Goal: Task Accomplishment & Management: Use online tool/utility

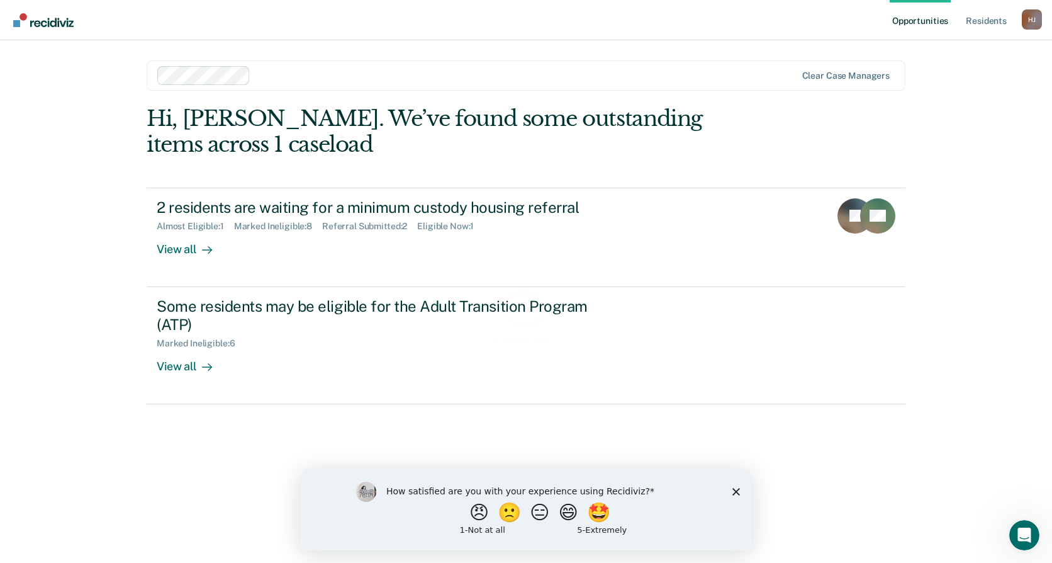
click at [736, 495] on div "How satisfied are you with your experience using Recidiviz? 😠 🙁 😑 😄 🤩 1 - Not a…" at bounding box center [526, 508] width 451 height 81
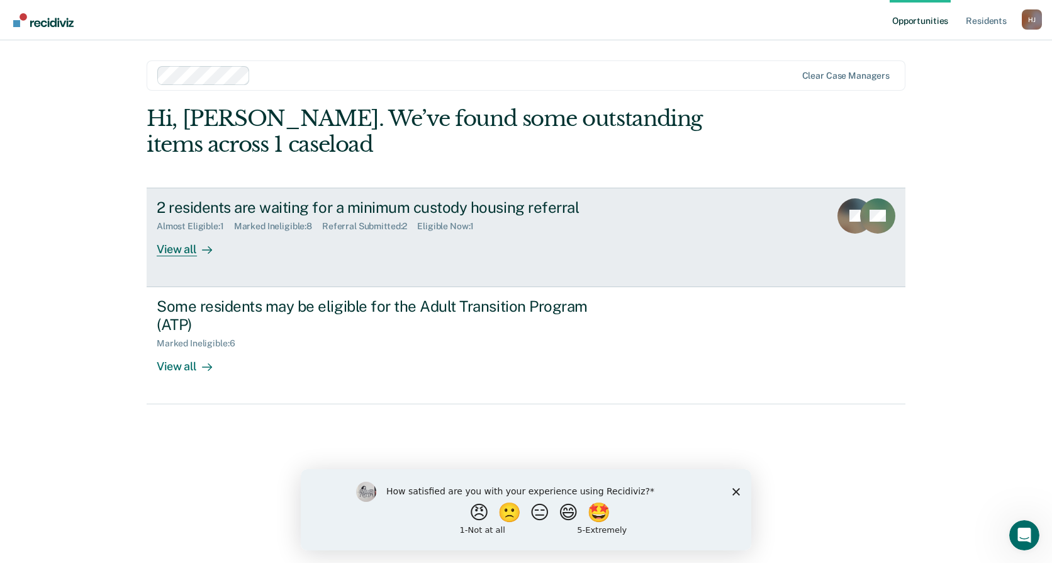
click at [551, 276] on link "2 residents are waiting for a minimum custody housing referral Almost Eligible …" at bounding box center [526, 237] width 759 height 99
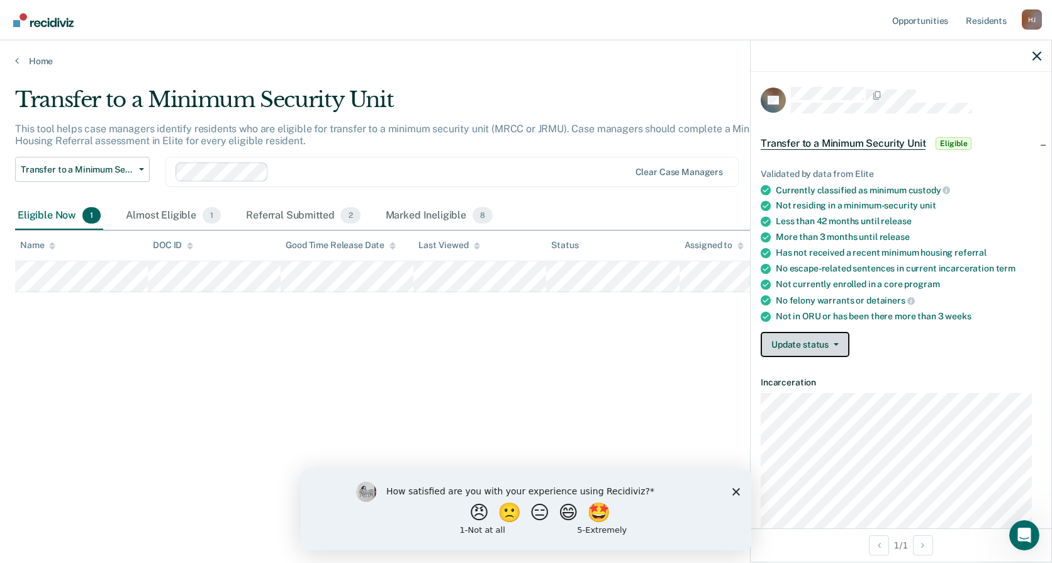
click at [813, 342] on button "Update status" at bounding box center [805, 344] width 89 height 25
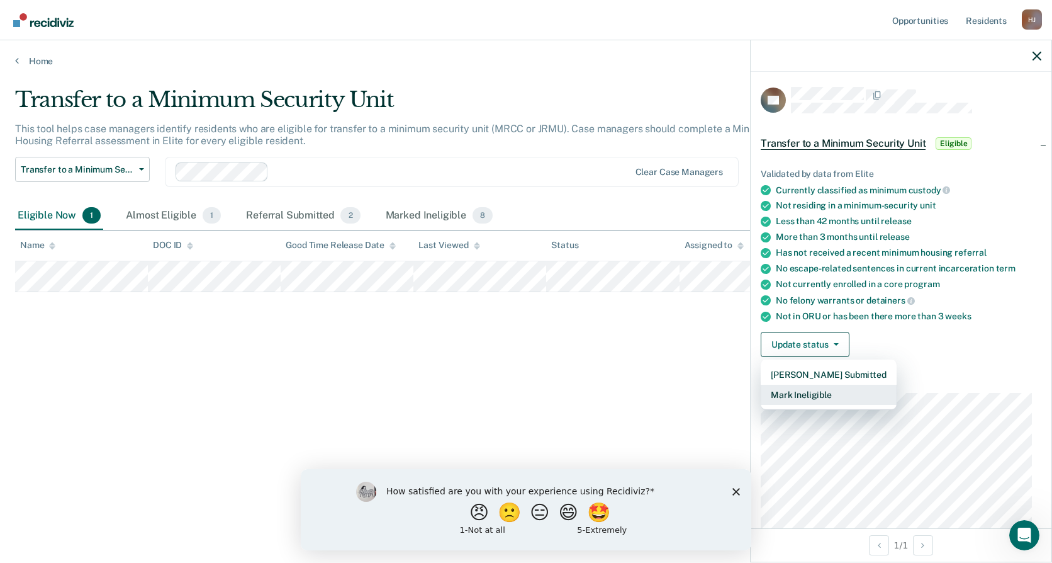
click at [841, 394] on button "Mark Ineligible" at bounding box center [829, 394] width 136 height 20
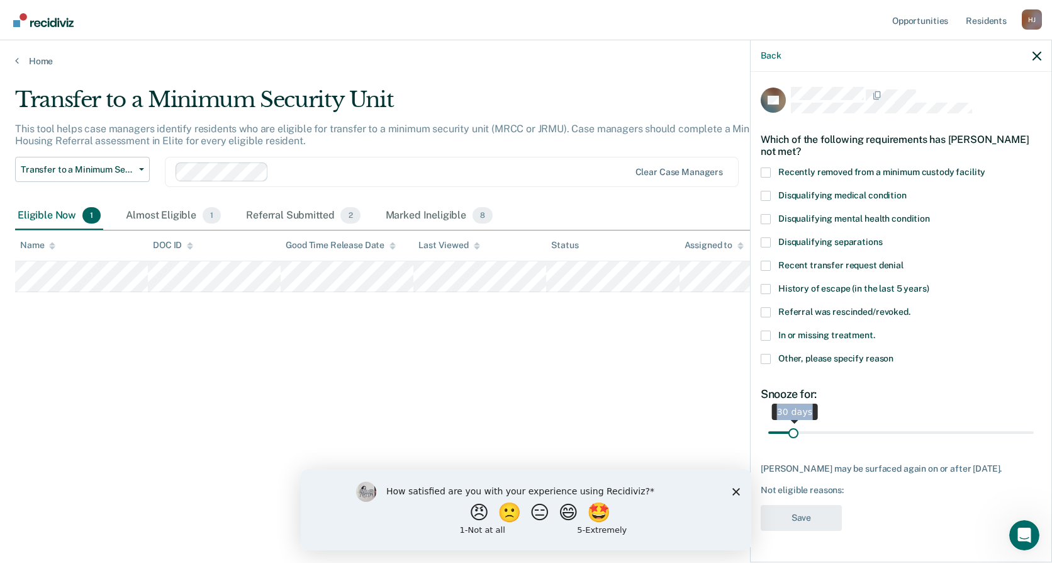
drag, startPoint x: 810, startPoint y: 422, endPoint x: 953, endPoint y: 423, distance: 142.2
click at [953, 423] on span "30 days" at bounding box center [901, 432] width 266 height 22
click at [799, 428] on input "range" at bounding box center [901, 432] width 266 height 22
click at [770, 361] on span at bounding box center [766, 359] width 10 height 10
click at [894, 354] on input "Other, please specify reason" at bounding box center [894, 354] width 0 height 0
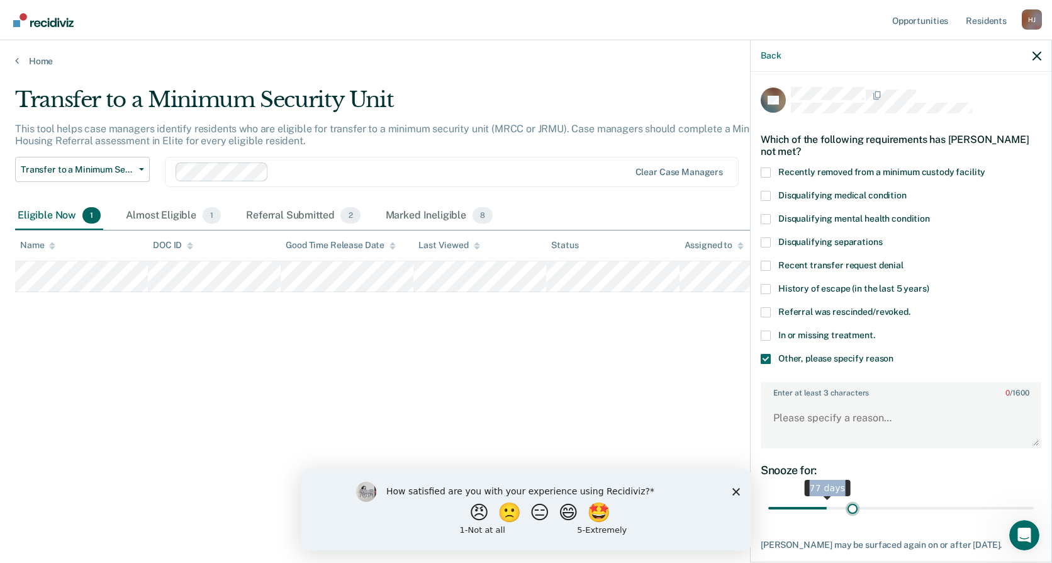
click at [849, 509] on input "range" at bounding box center [901, 508] width 266 height 22
click at [825, 494] on div "Snooze for: 114 days" at bounding box center [901, 491] width 281 height 56
drag, startPoint x: 846, startPoint y: 508, endPoint x: 1061, endPoint y: 516, distance: 214.7
type input "365"
click at [1034, 516] on input "range" at bounding box center [901, 508] width 266 height 22
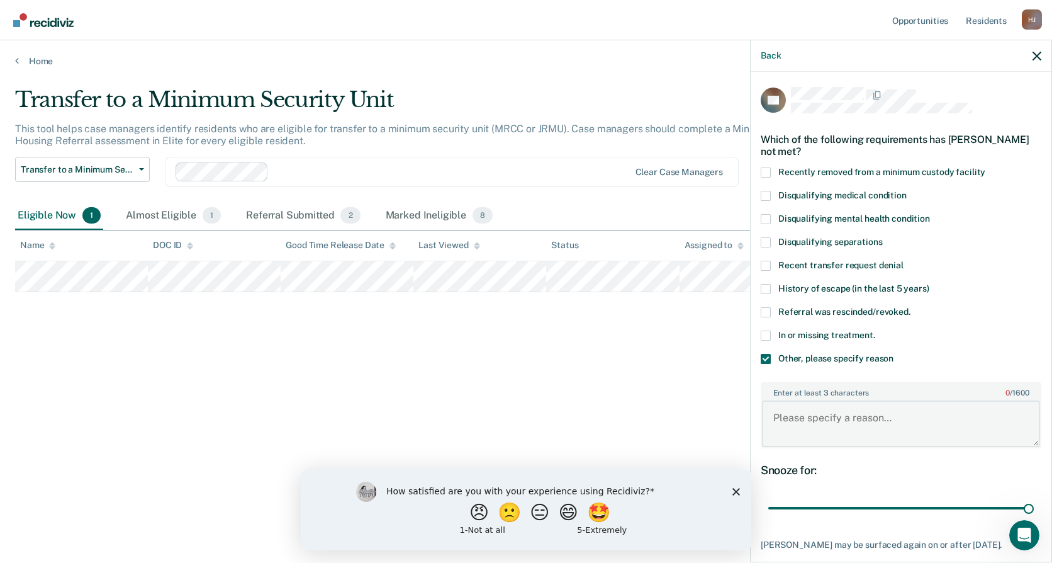
click at [877, 431] on textarea "Enter at least 3 characters 0 / 1600" at bounding box center [901, 423] width 278 height 47
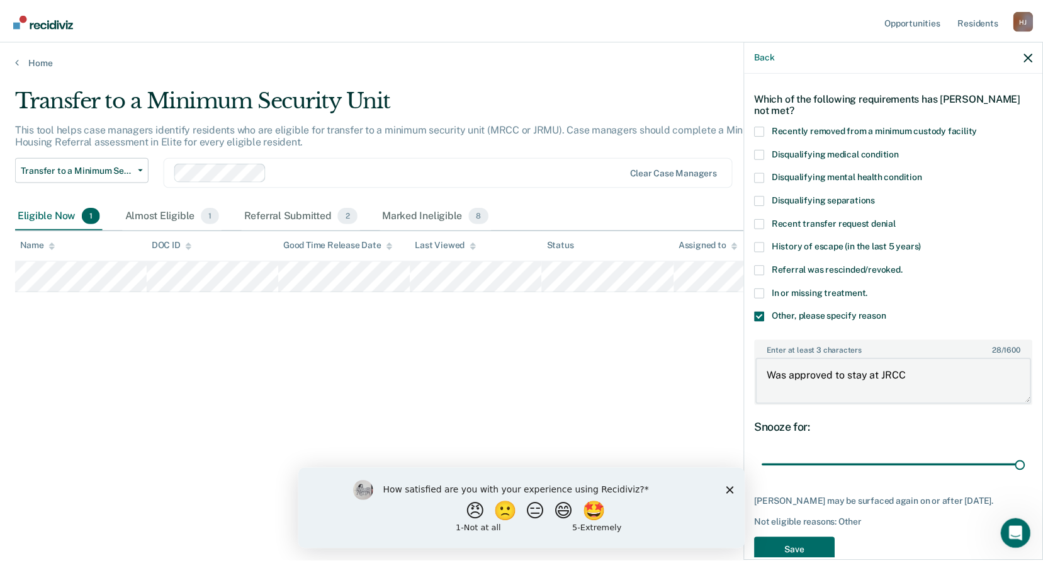
scroll to position [79, 0]
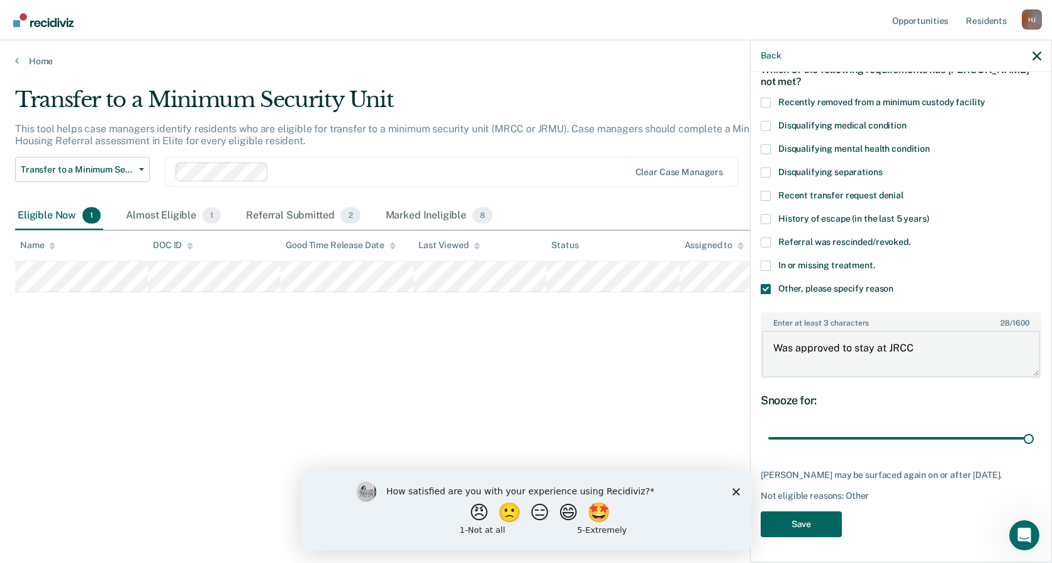
type textarea "Was approved to stay at JRCC"
click at [838, 525] on button "Save" at bounding box center [801, 524] width 81 height 26
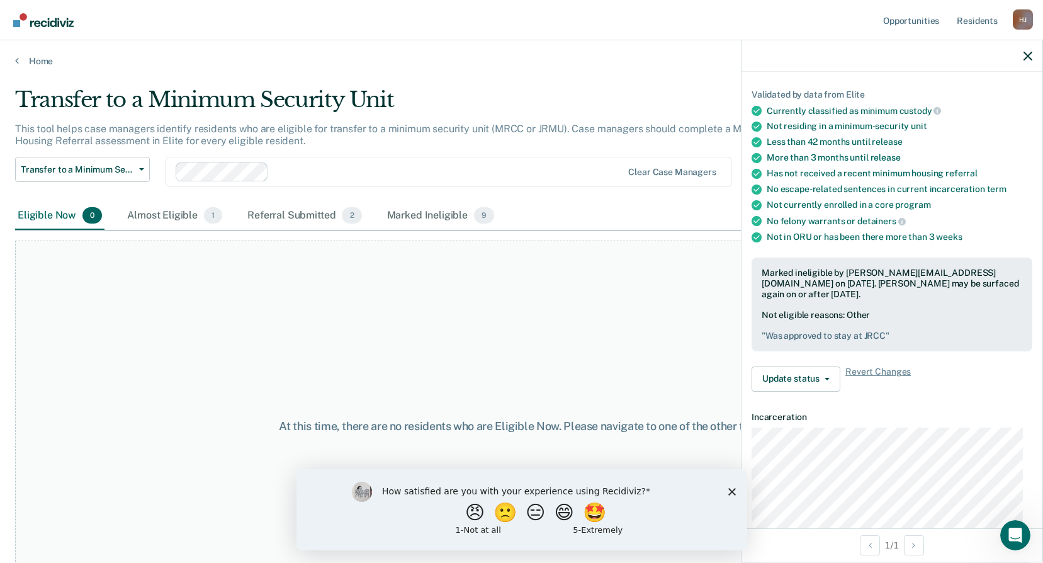
click at [1033, 56] on div at bounding box center [891, 55] width 301 height 31
click at [1024, 52] on icon "button" at bounding box center [1027, 56] width 9 height 9
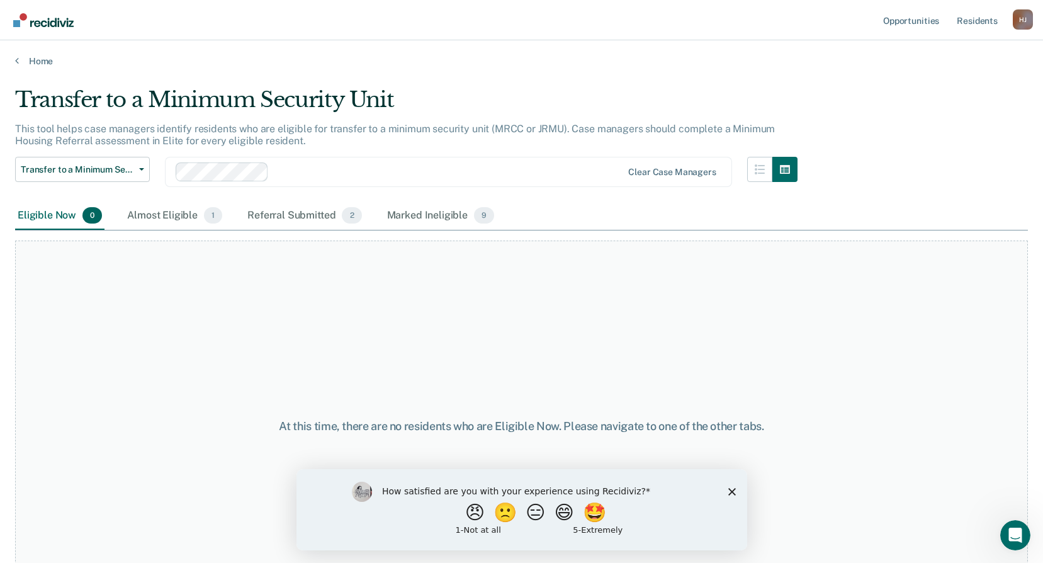
click at [729, 493] on icon "Close survey" at bounding box center [731, 491] width 8 height 8
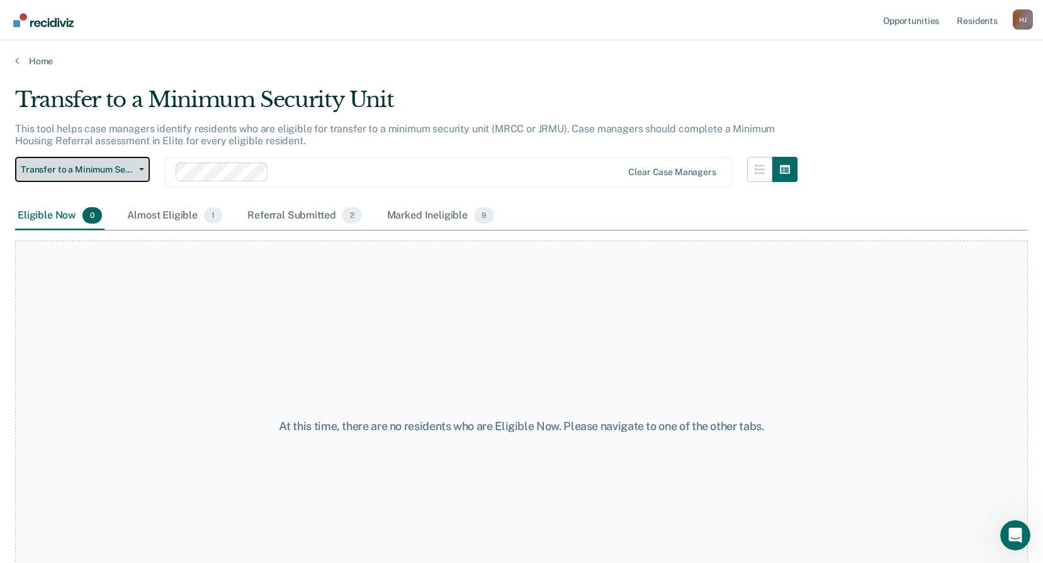
click at [122, 169] on span "Transfer to a Minimum Security Unit" at bounding box center [77, 169] width 113 height 11
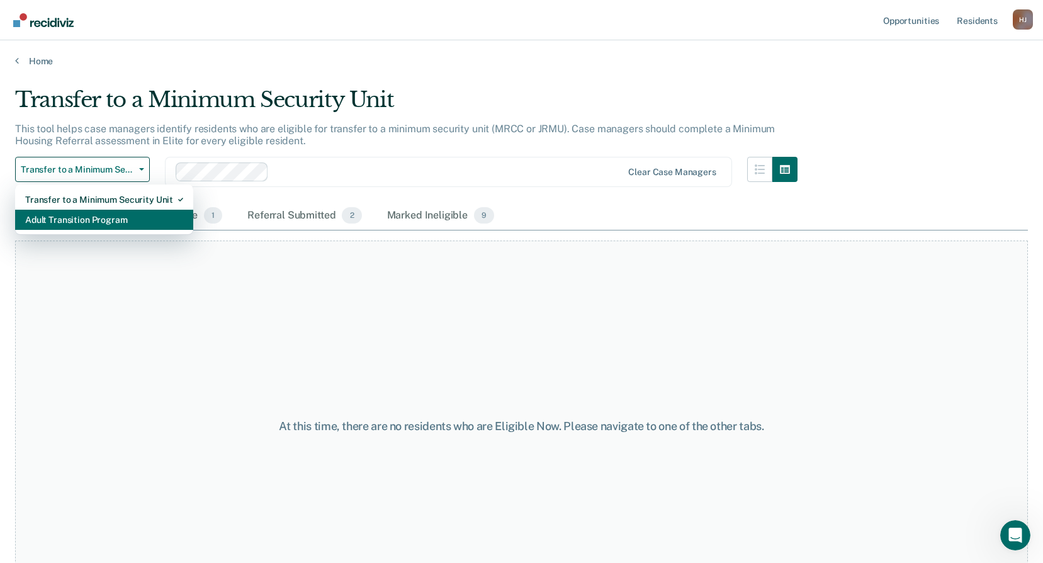
click at [113, 223] on div "Adult Transition Program" at bounding box center [104, 220] width 158 height 20
